Goal: Task Accomplishment & Management: Manage account settings

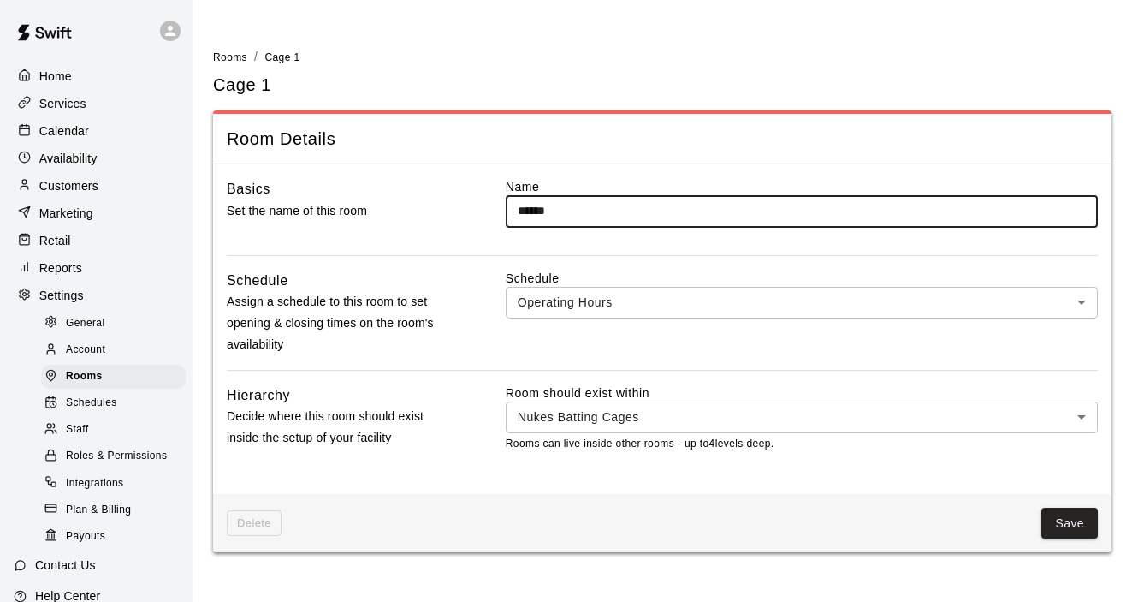
click at [93, 410] on span "Schedules" at bounding box center [91, 403] width 51 height 17
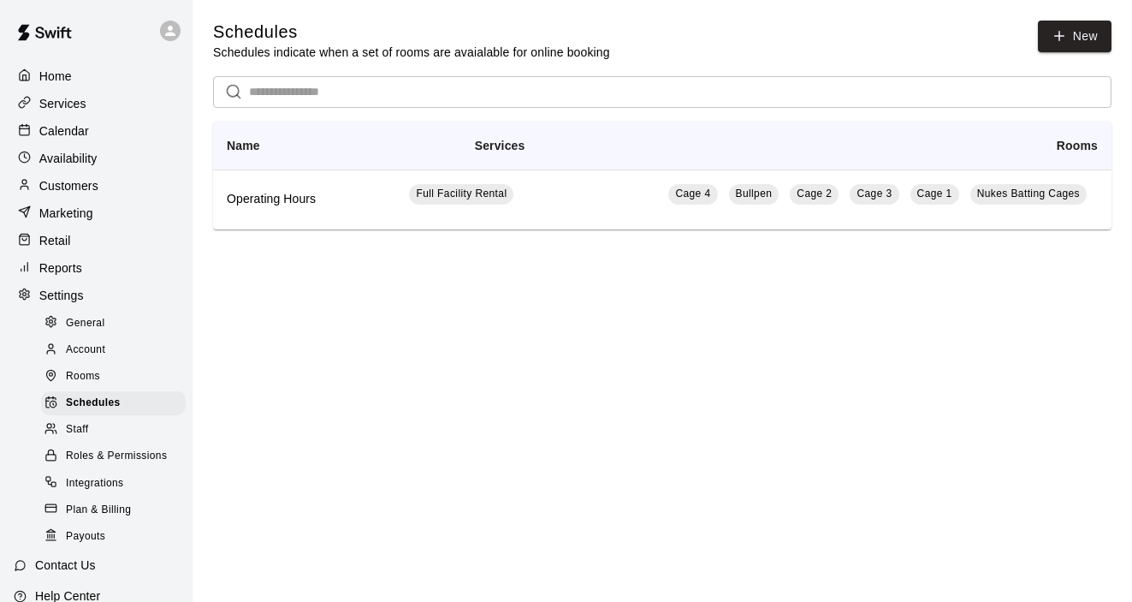
click at [98, 323] on span "General" at bounding box center [85, 323] width 39 height 17
select select "**"
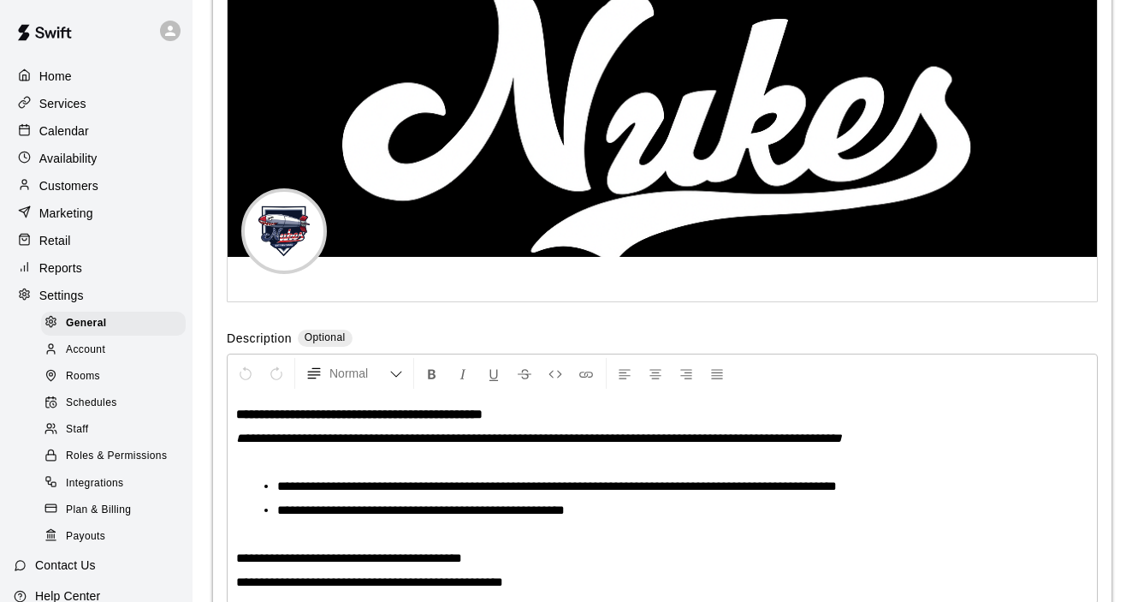
scroll to position [50, 0]
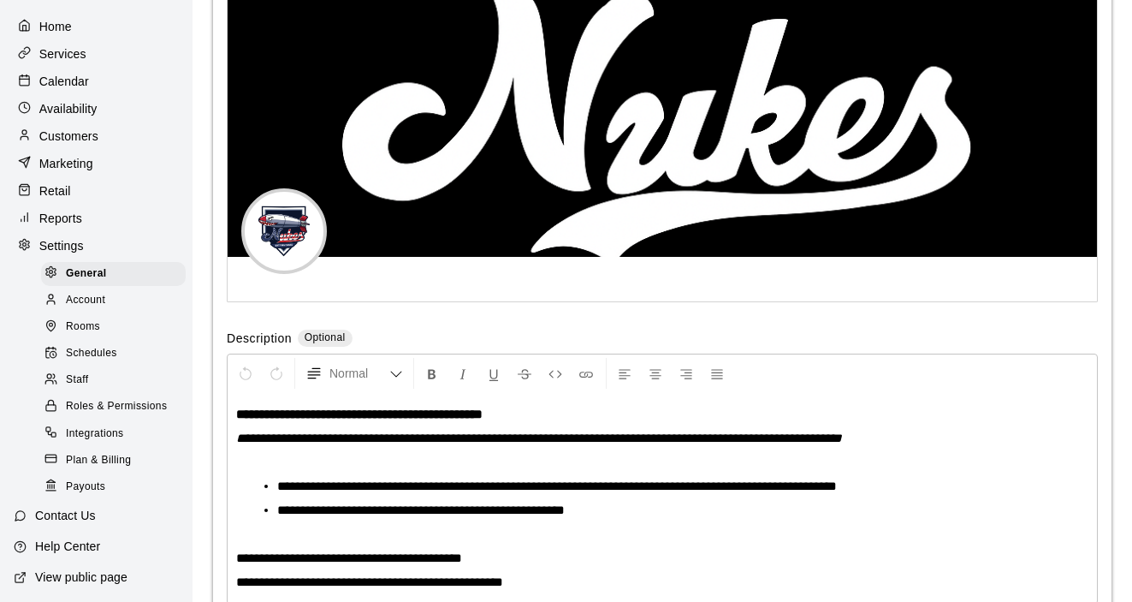
click at [84, 52] on p "Services" at bounding box center [62, 53] width 47 height 17
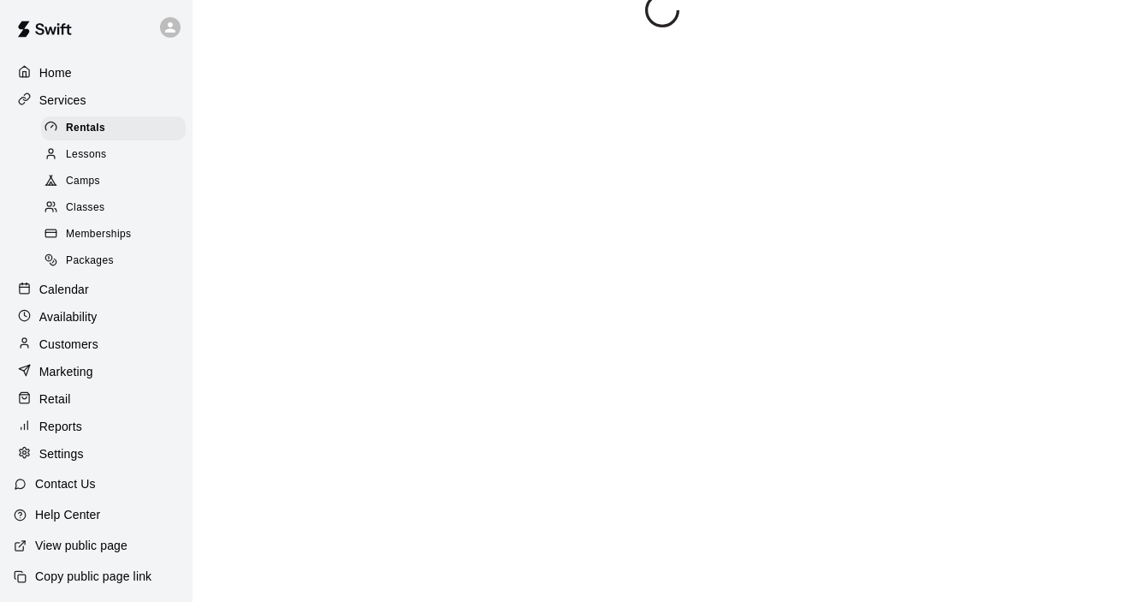
scroll to position [3, 0]
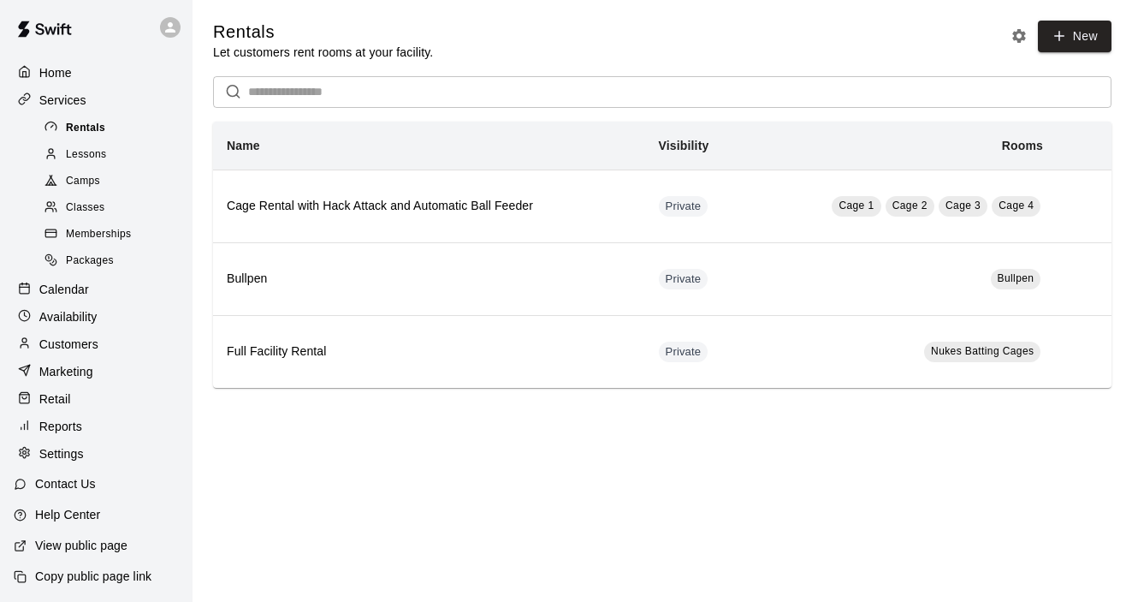
click at [94, 129] on span "Rentals" at bounding box center [85, 128] width 39 height 17
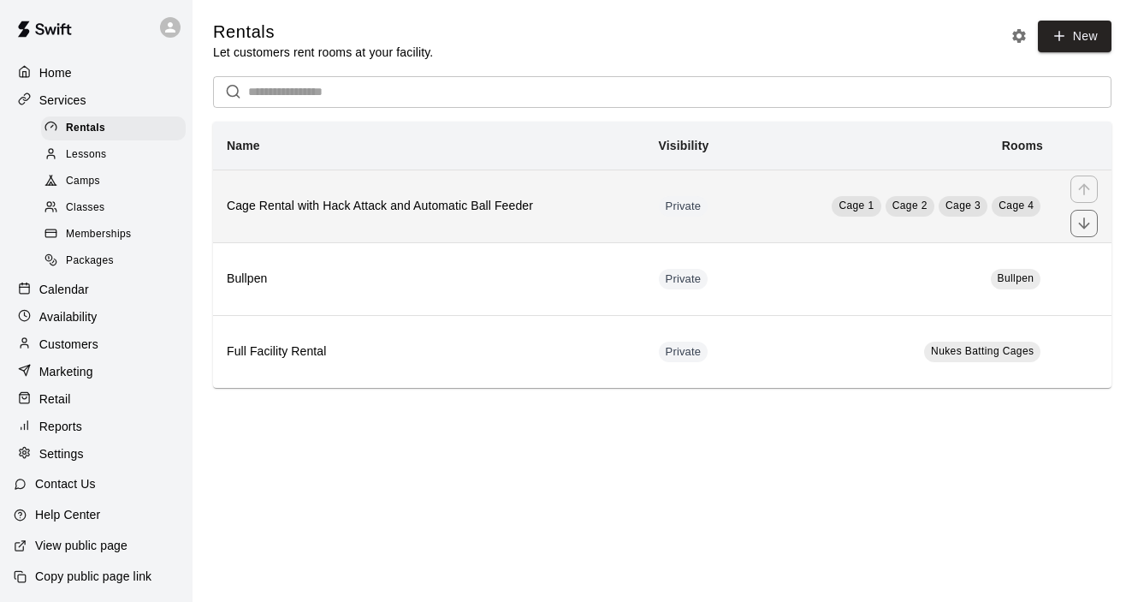
click at [466, 214] on h6 "Cage Rental with Hack Attack and Automatic Ball Feeder" at bounding box center [429, 206] width 405 height 19
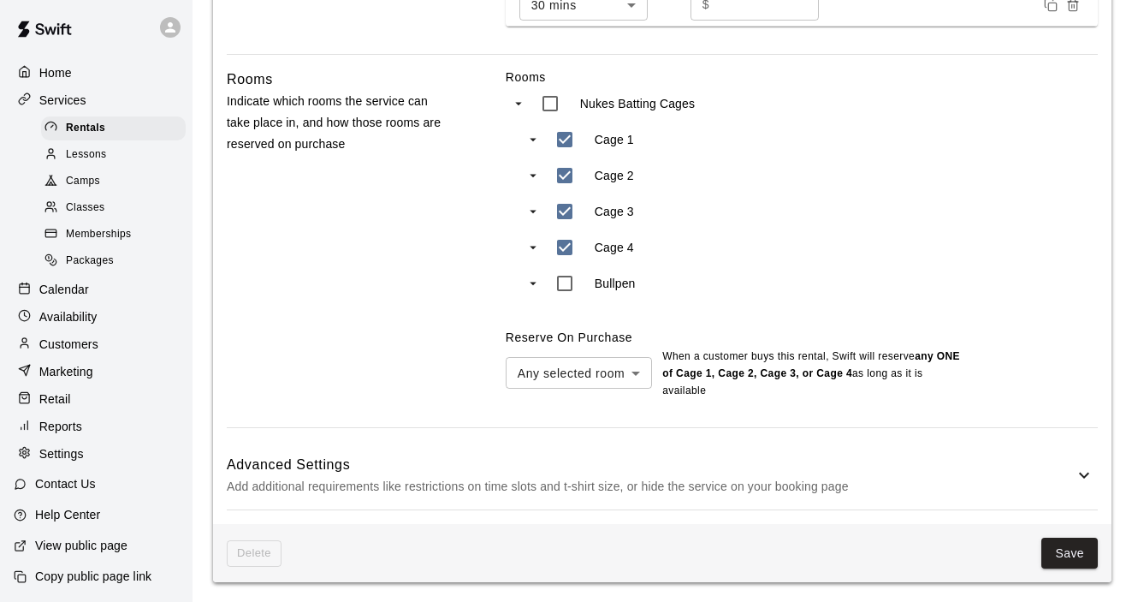
scroll to position [725, 0]
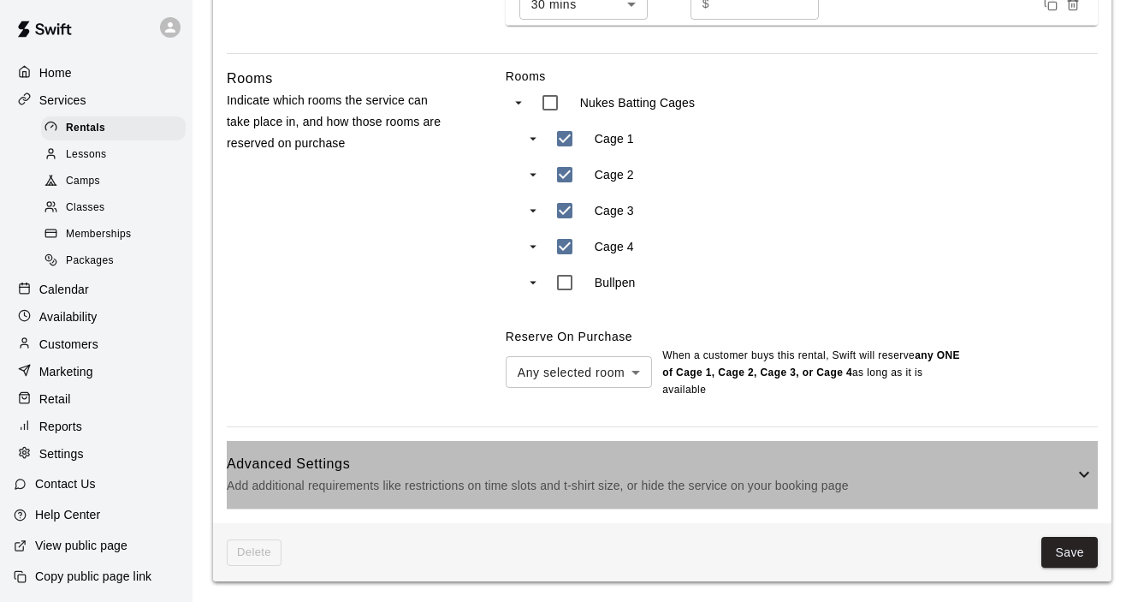
click at [1083, 477] on icon at bounding box center [1084, 475] width 10 height 6
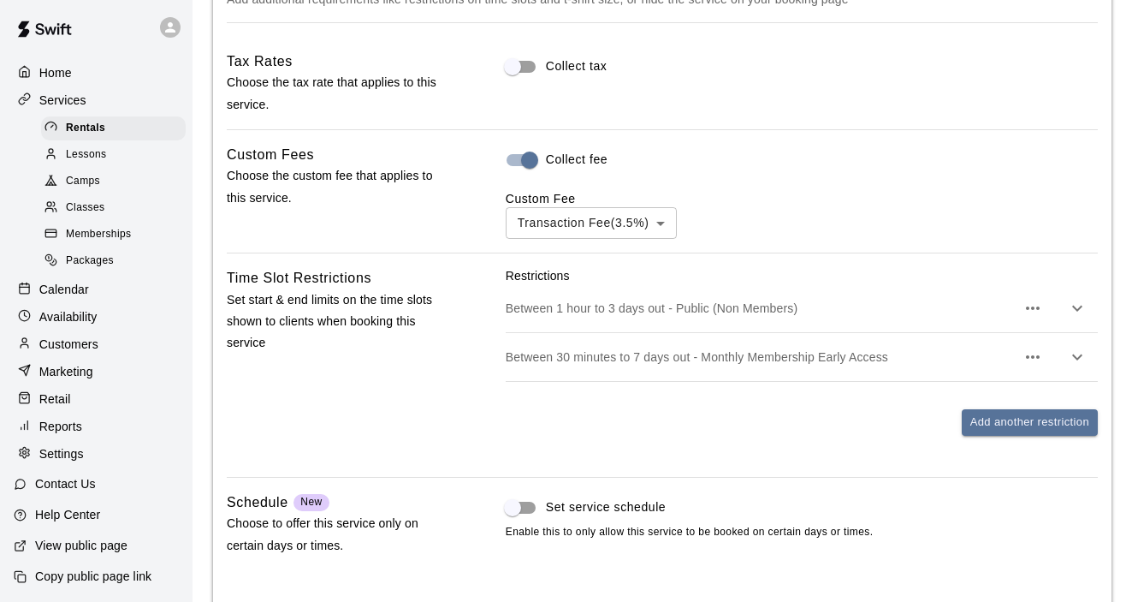
scroll to position [1212, 0]
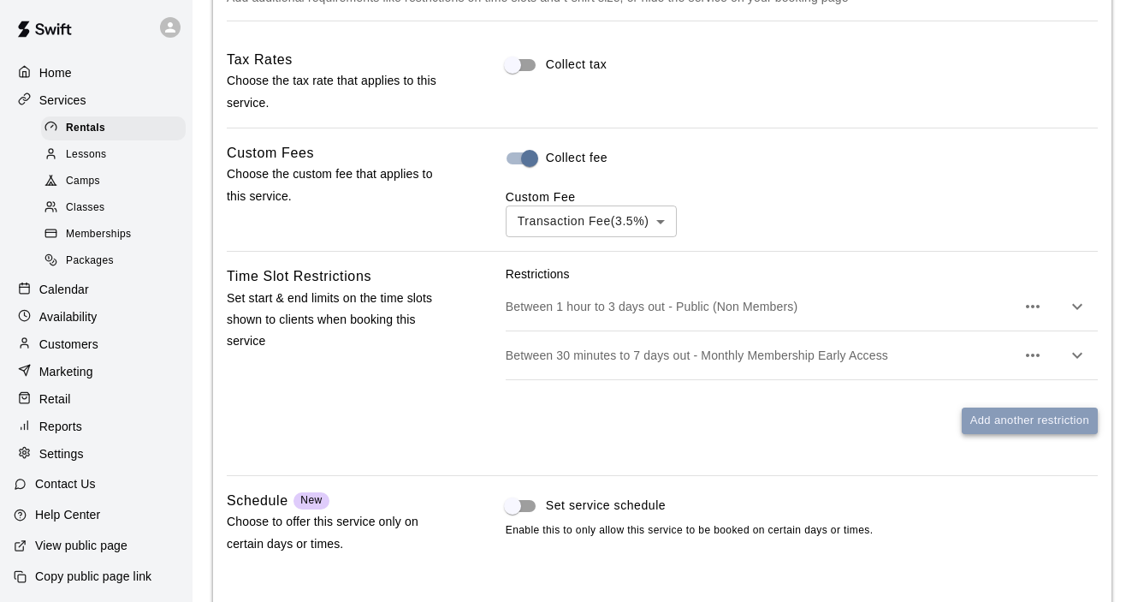
click at [979, 425] on button "Add another restriction" at bounding box center [1030, 420] width 136 height 27
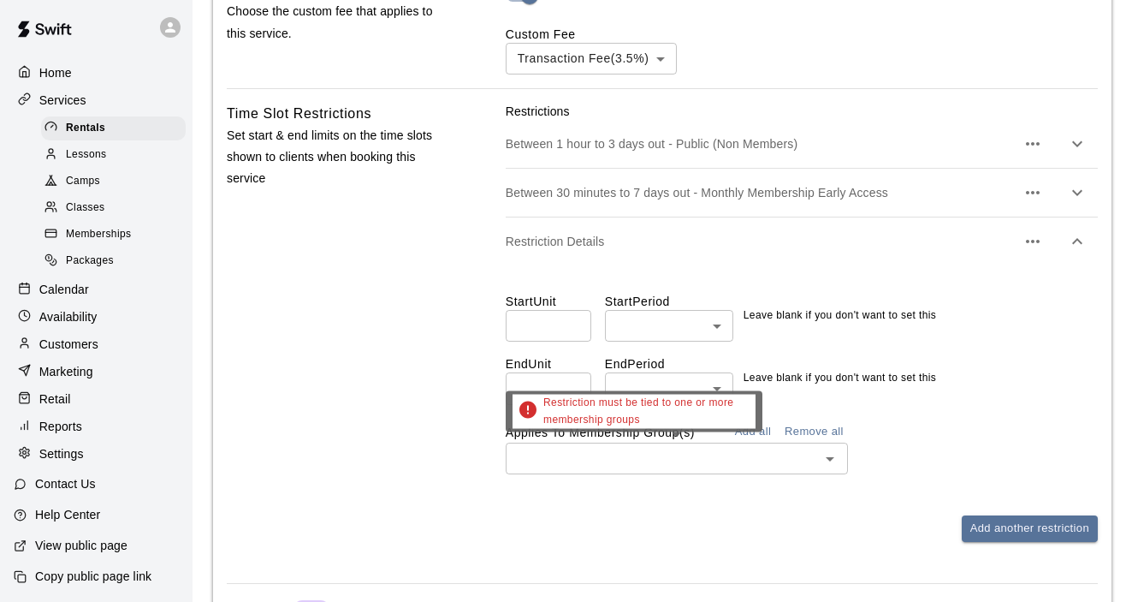
scroll to position [1385, 0]
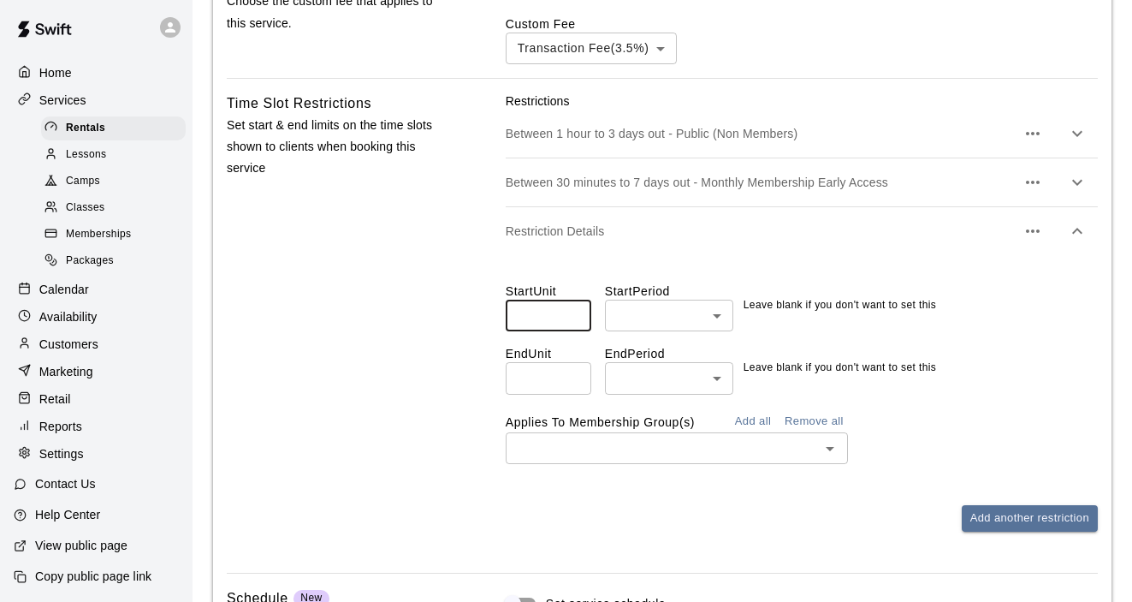
click at [574, 324] on input "number" at bounding box center [549, 316] width 86 height 32
click at [573, 312] on input "*" at bounding box center [549, 316] width 86 height 32
click at [574, 323] on input "*" at bounding box center [549, 316] width 86 height 32
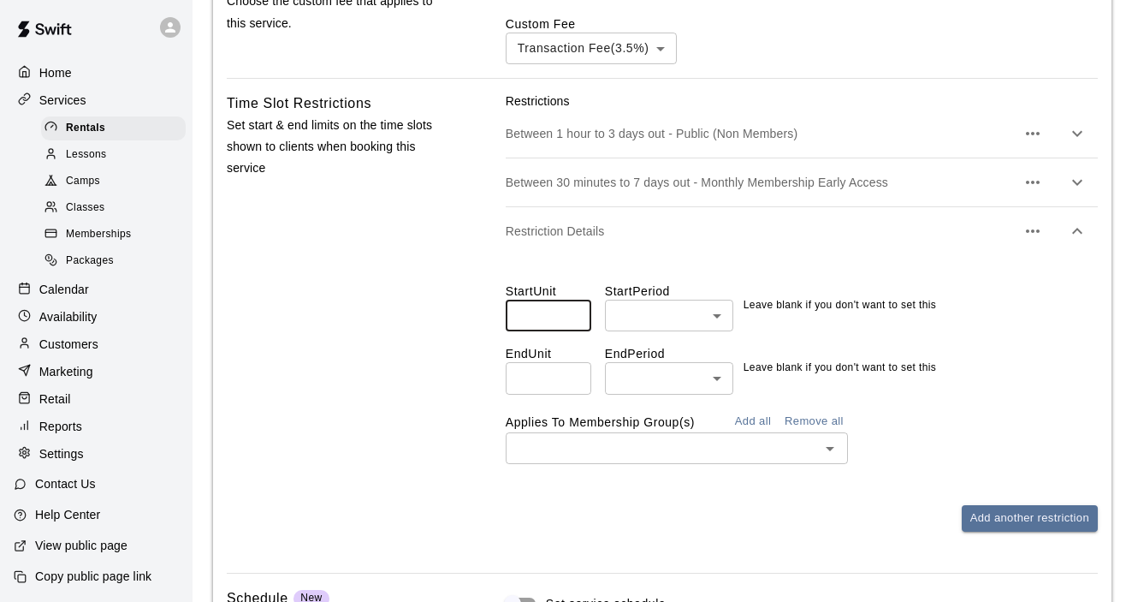
type input "*"
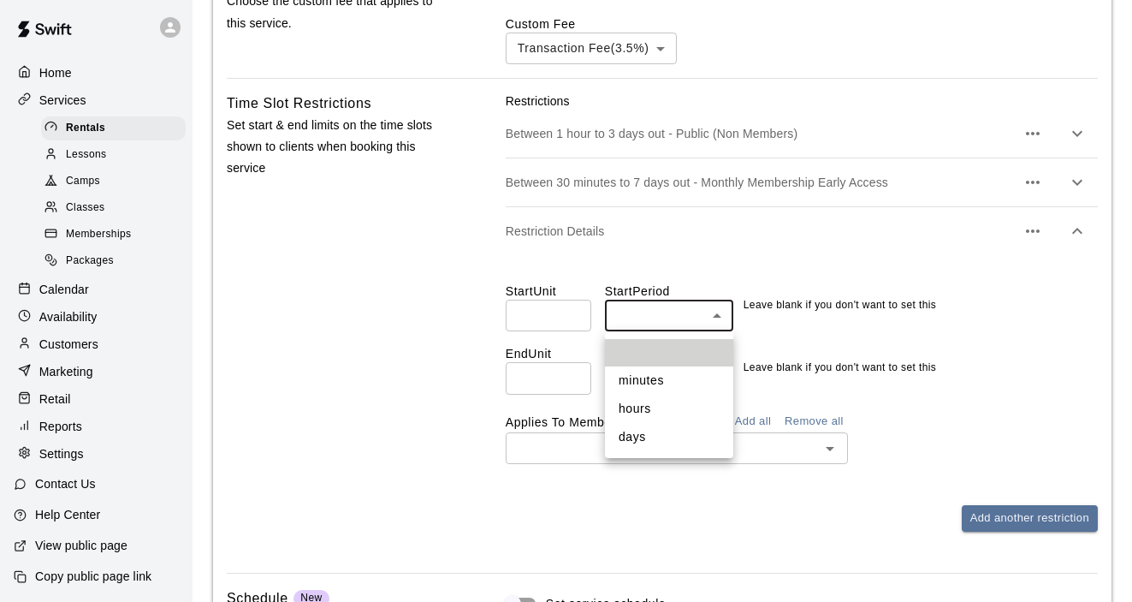
click at [758, 390] on div at bounding box center [566, 301] width 1132 height 602
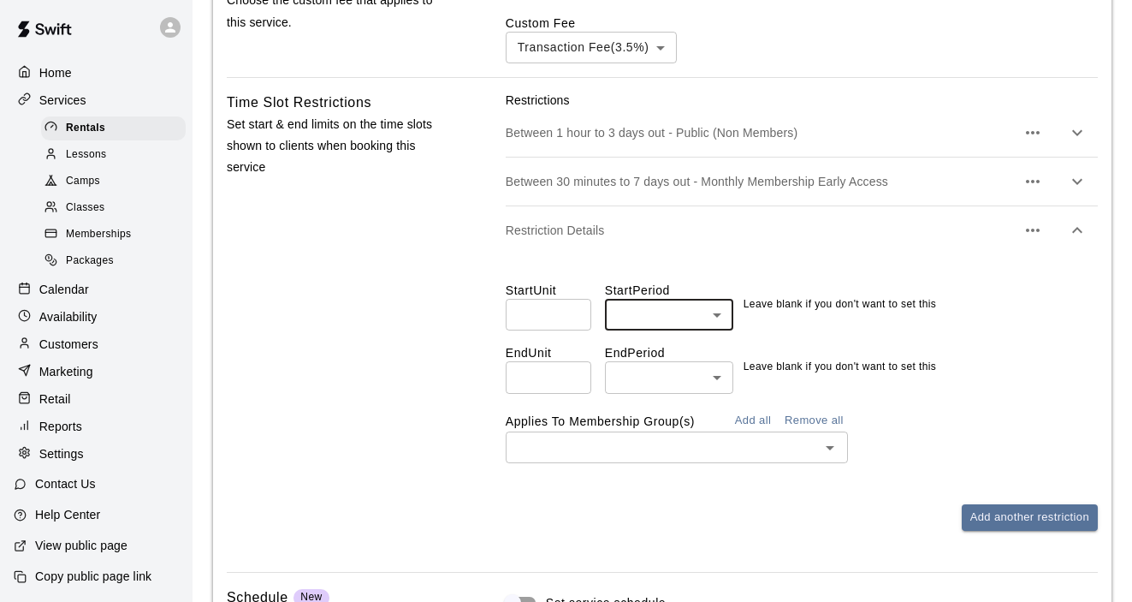
scroll to position [1390, 0]
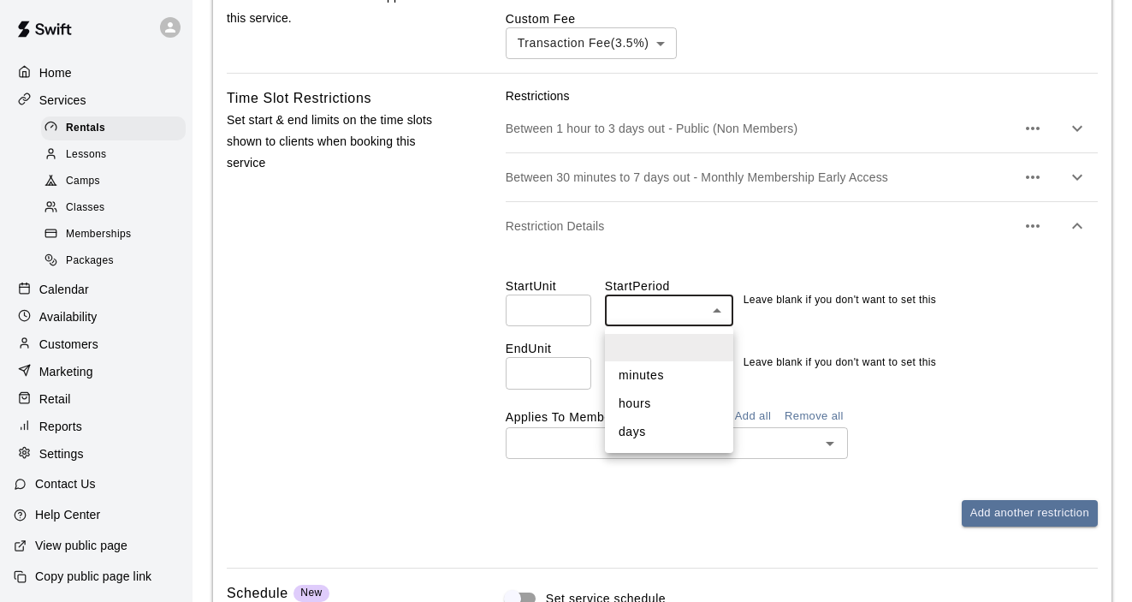
click at [838, 344] on div at bounding box center [566, 301] width 1132 height 602
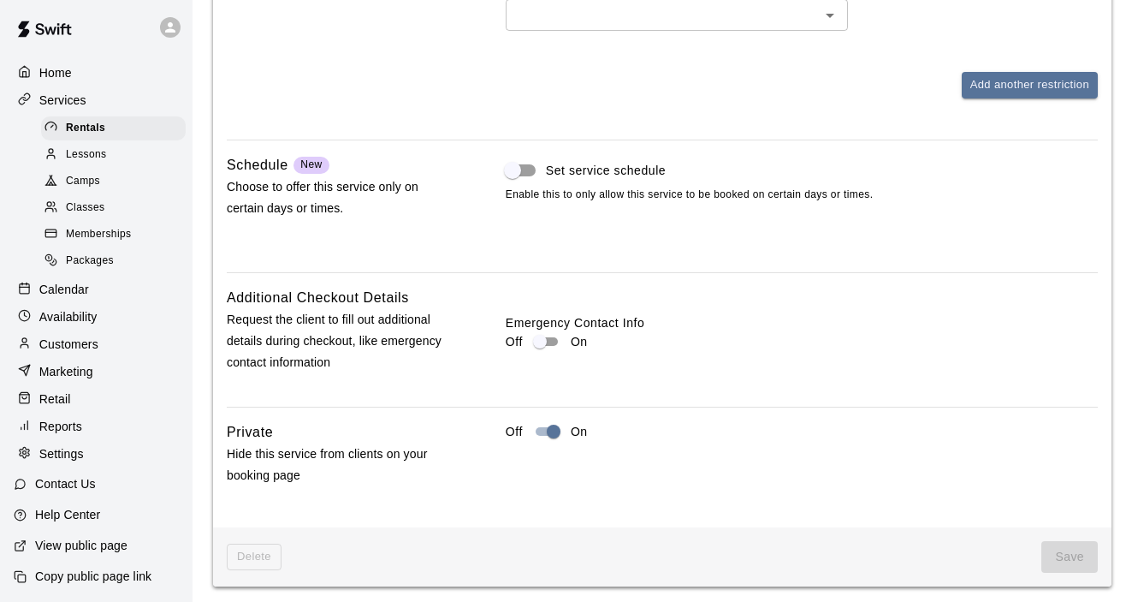
scroll to position [1824, 0]
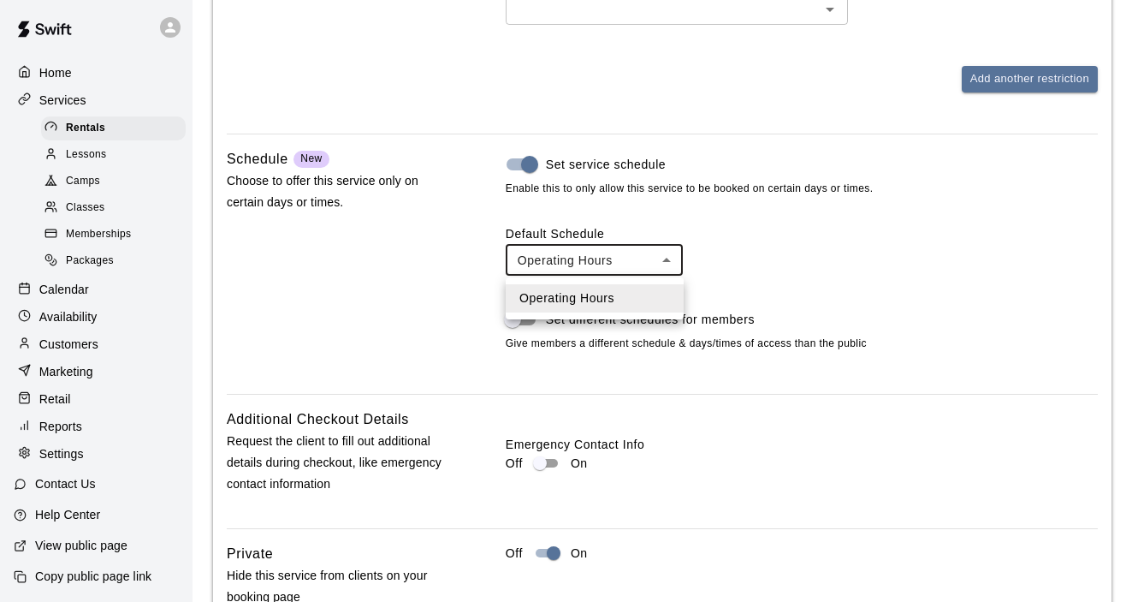
click at [671, 263] on div at bounding box center [566, 301] width 1132 height 602
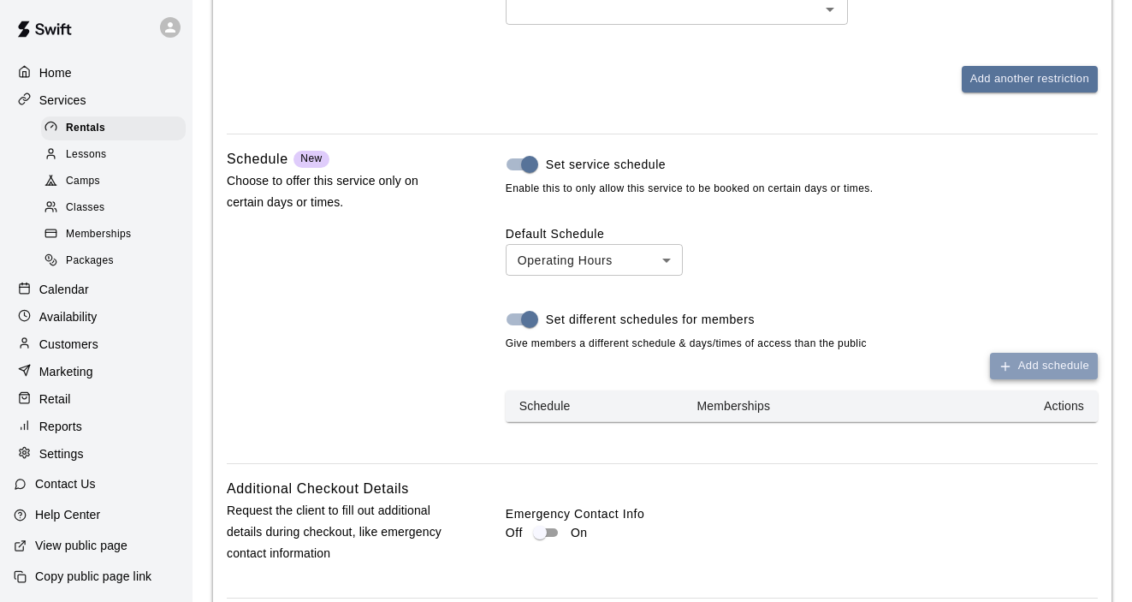
click at [1017, 370] on button "Add schedule" at bounding box center [1044, 366] width 108 height 27
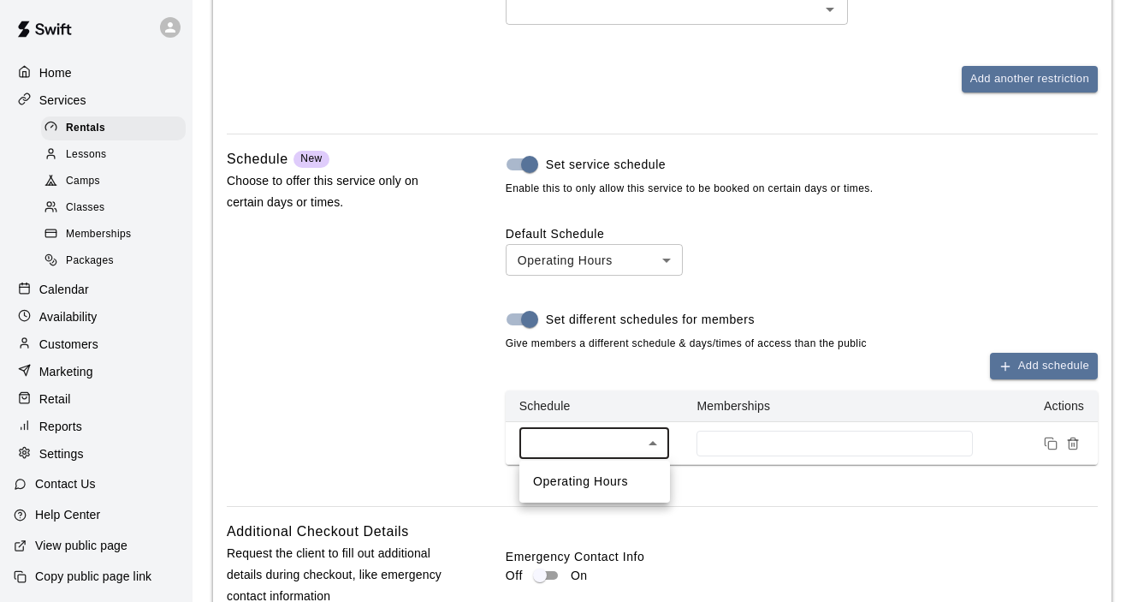
click at [720, 442] on div at bounding box center [566, 301] width 1132 height 602
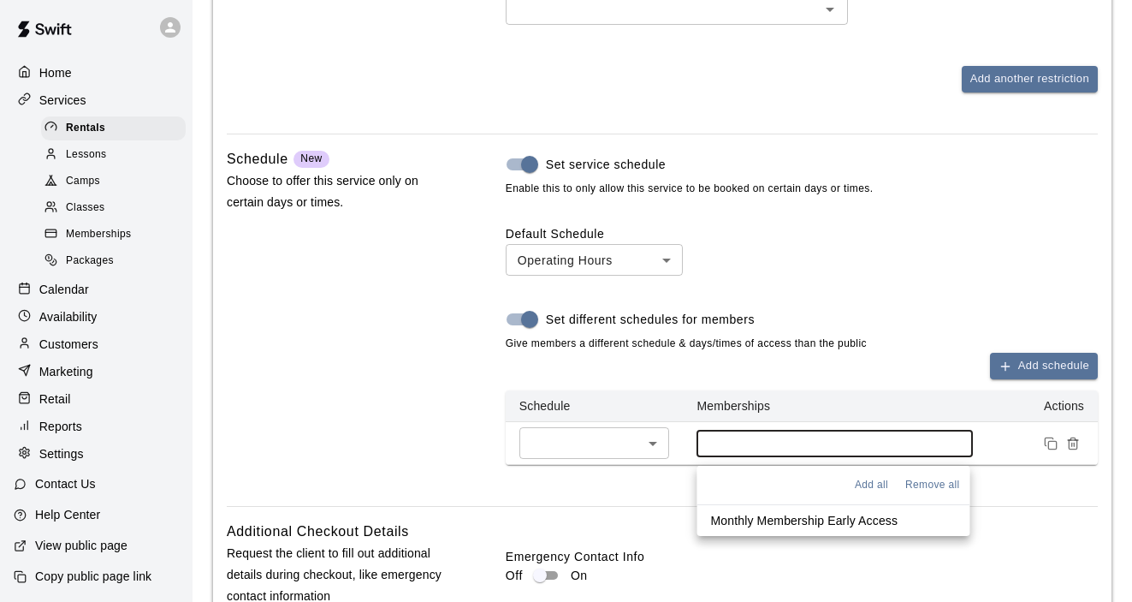
click at [720, 442] on input at bounding box center [834, 443] width 259 height 14
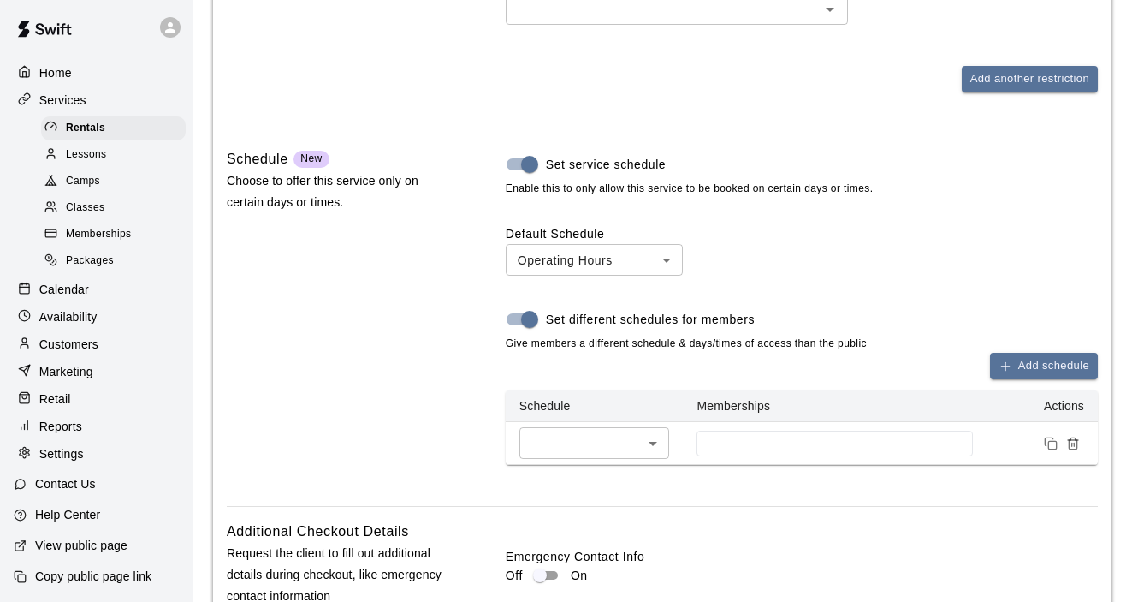
click at [679, 376] on div "Add schedule Schedule Memberships Actions ​ * ​" at bounding box center [802, 409] width 592 height 112
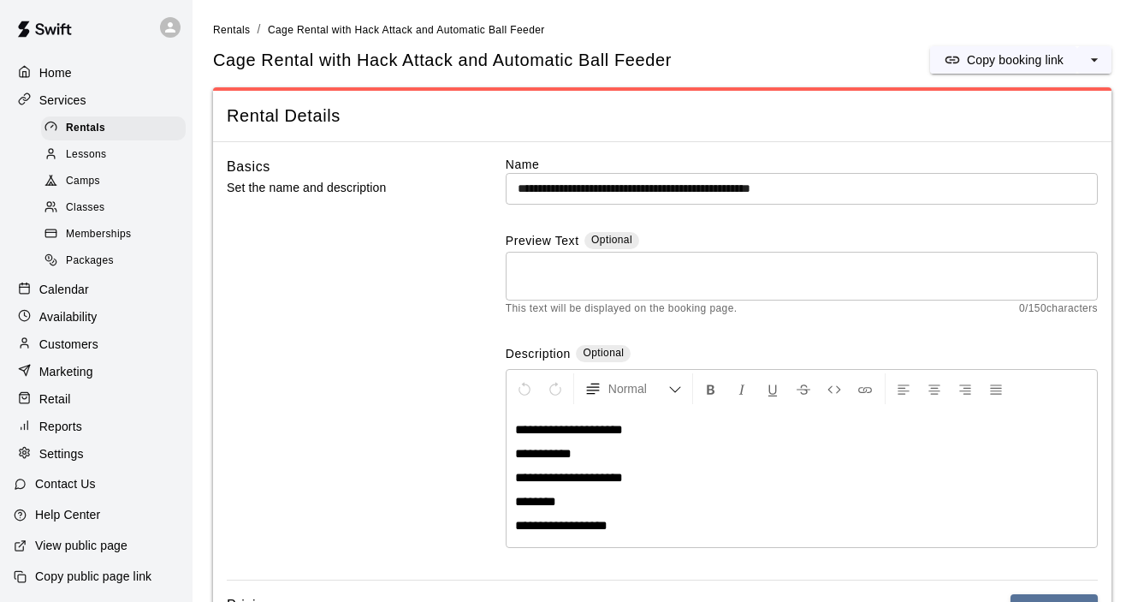
scroll to position [0, 0]
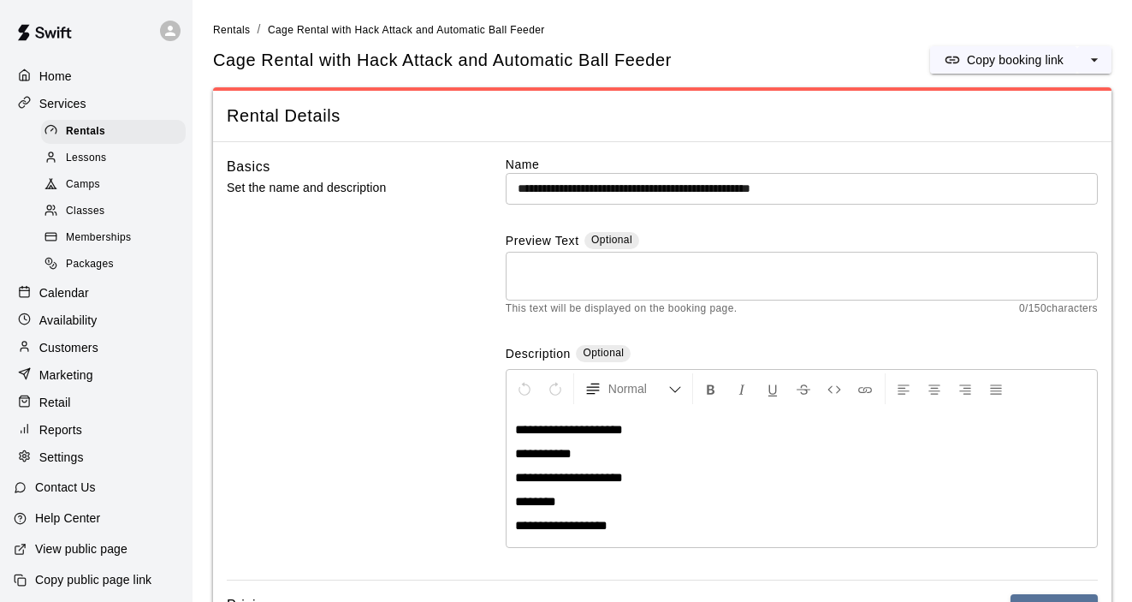
click at [62, 79] on p "Home" at bounding box center [55, 76] width 33 height 17
